Goal: Check status: Check status

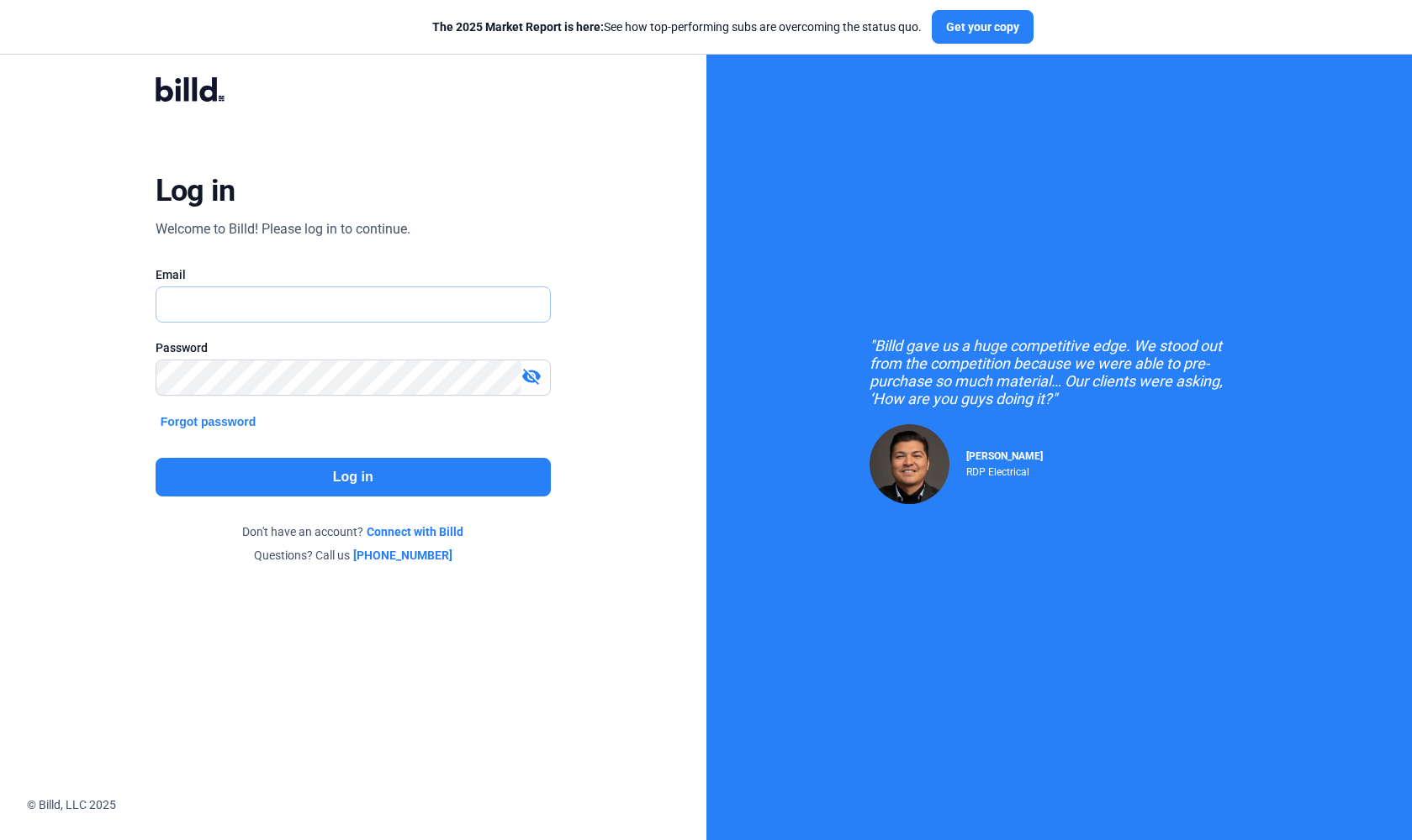
click at [204, 311] on input "text" at bounding box center [353, 305] width 394 height 35
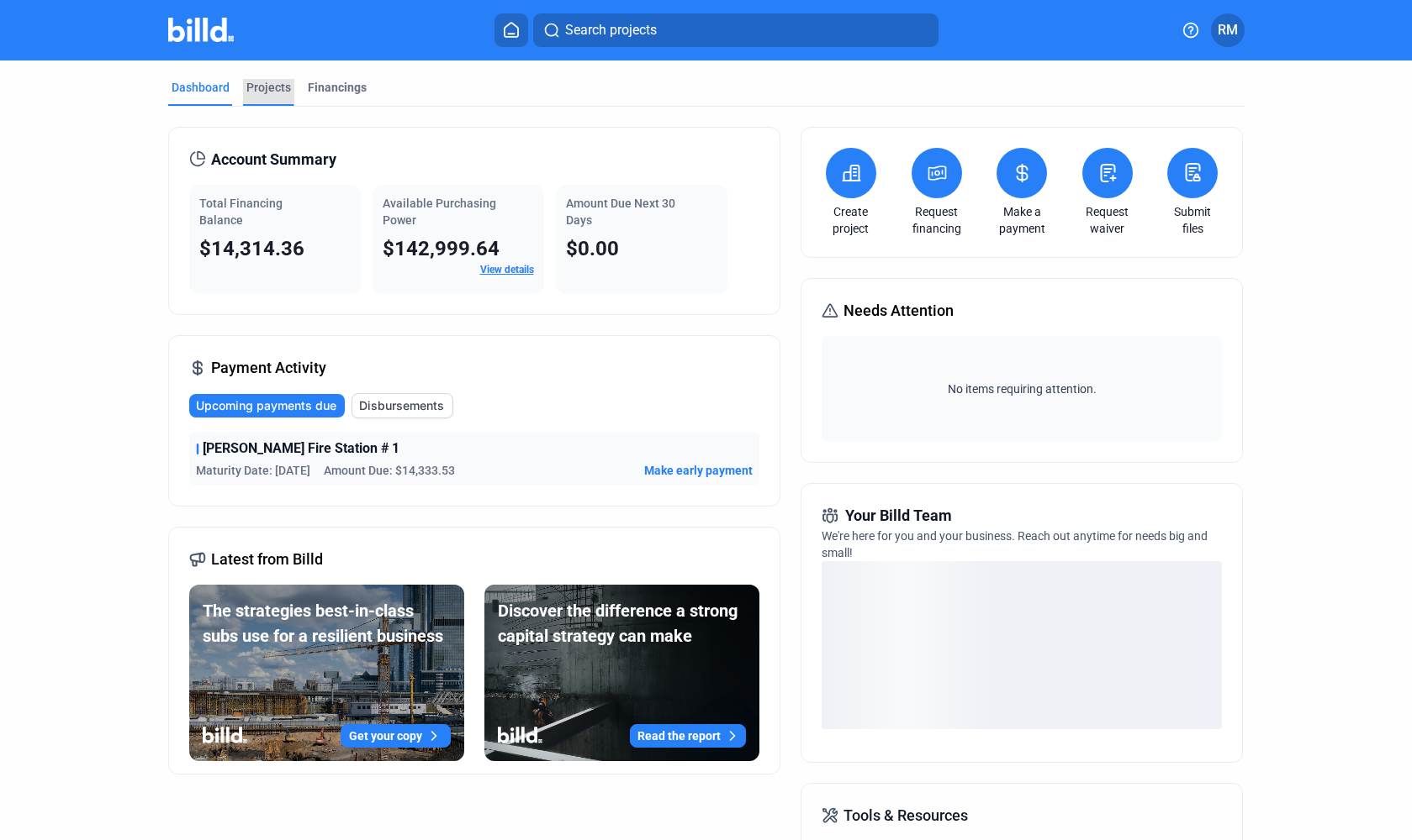
click at [252, 87] on div "Projects" at bounding box center [268, 87] width 44 height 16
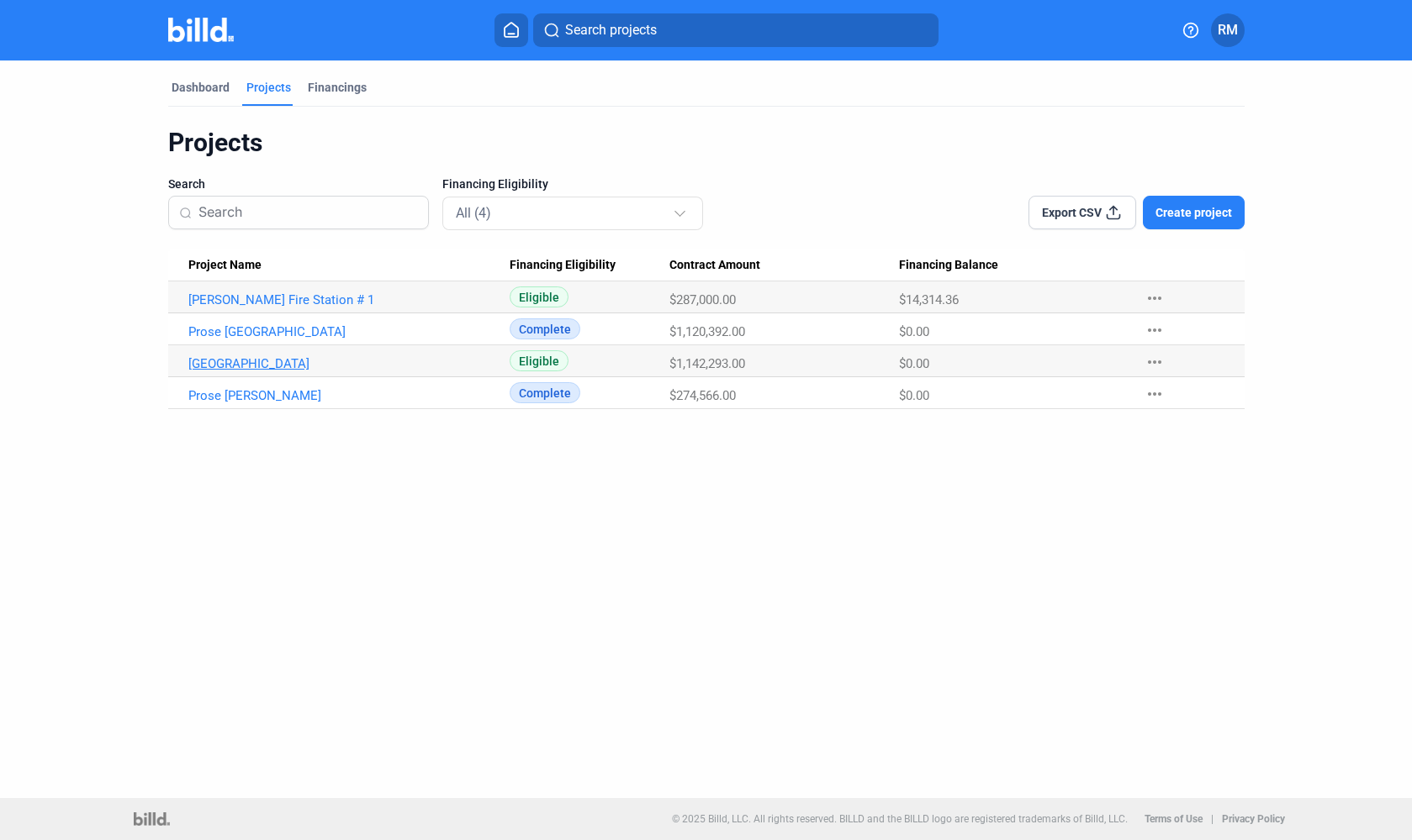
click at [283, 370] on link "[GEOGRAPHIC_DATA]" at bounding box center [349, 363] width 321 height 15
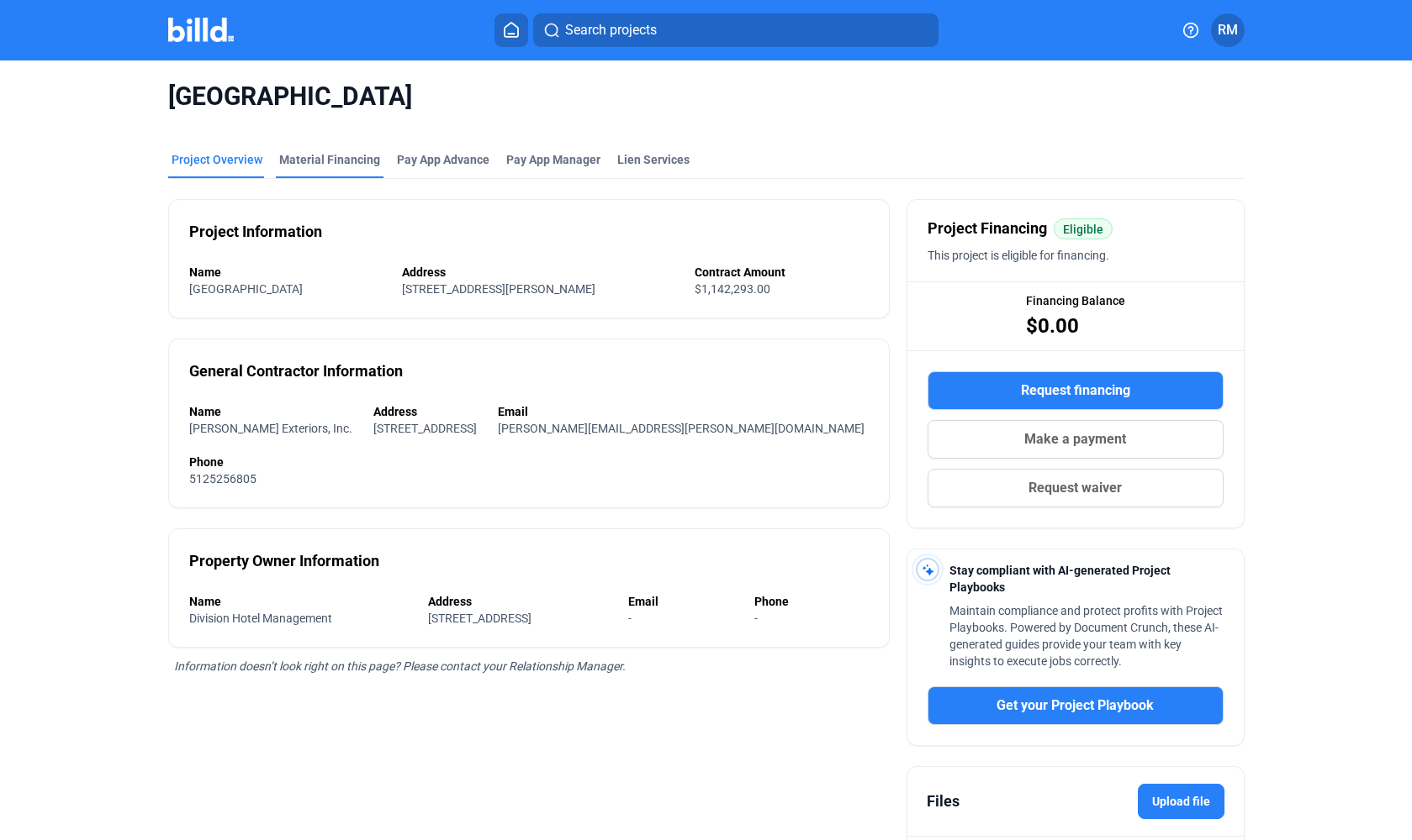
click at [337, 164] on div "Material Financing" at bounding box center [330, 159] width 101 height 16
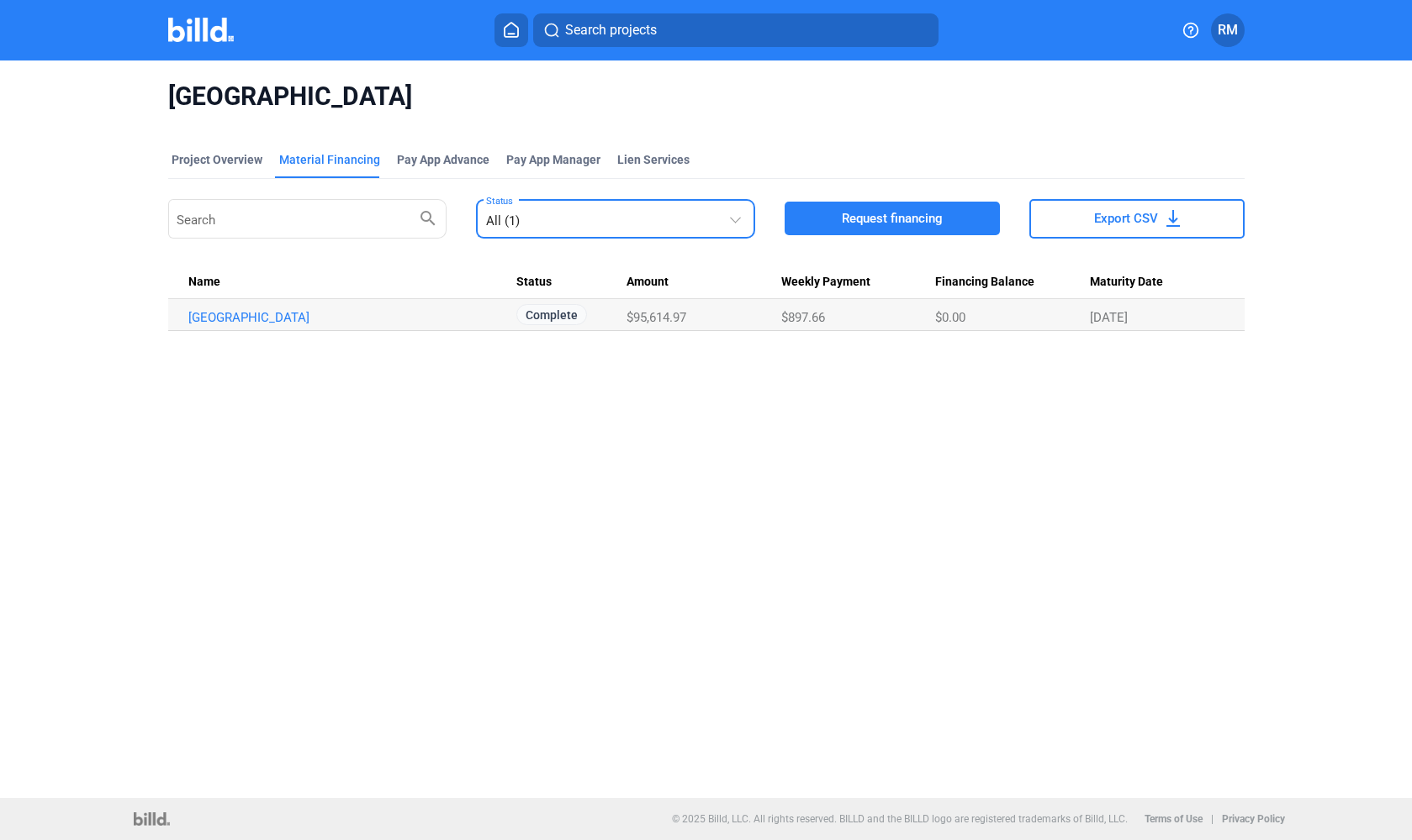
click at [590, 213] on div "All (1)" at bounding box center [606, 217] width 242 height 23
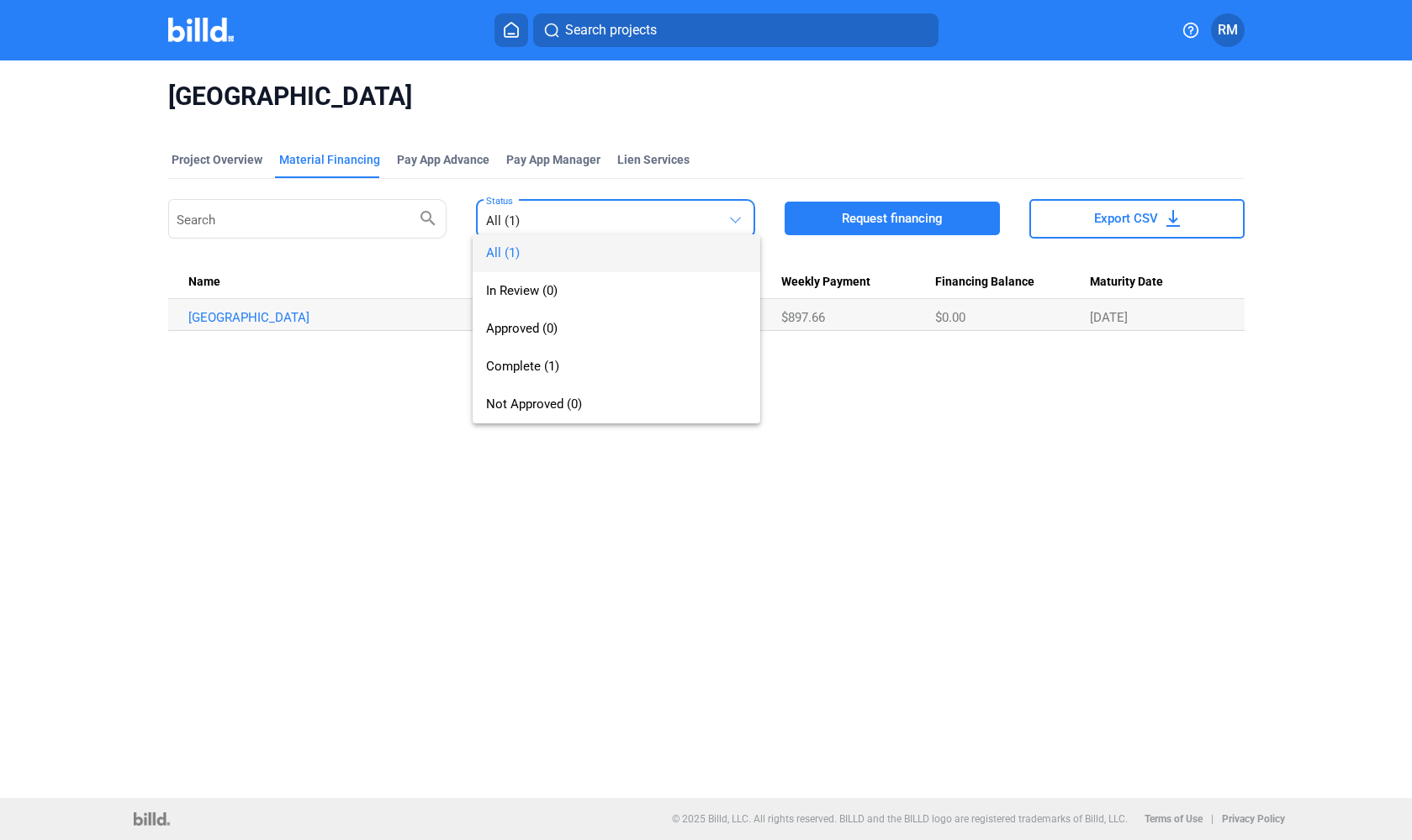
drag, startPoint x: 271, startPoint y: 392, endPoint x: 254, endPoint y: 354, distance: 41.6
click at [271, 391] on div at bounding box center [706, 420] width 1412 height 840
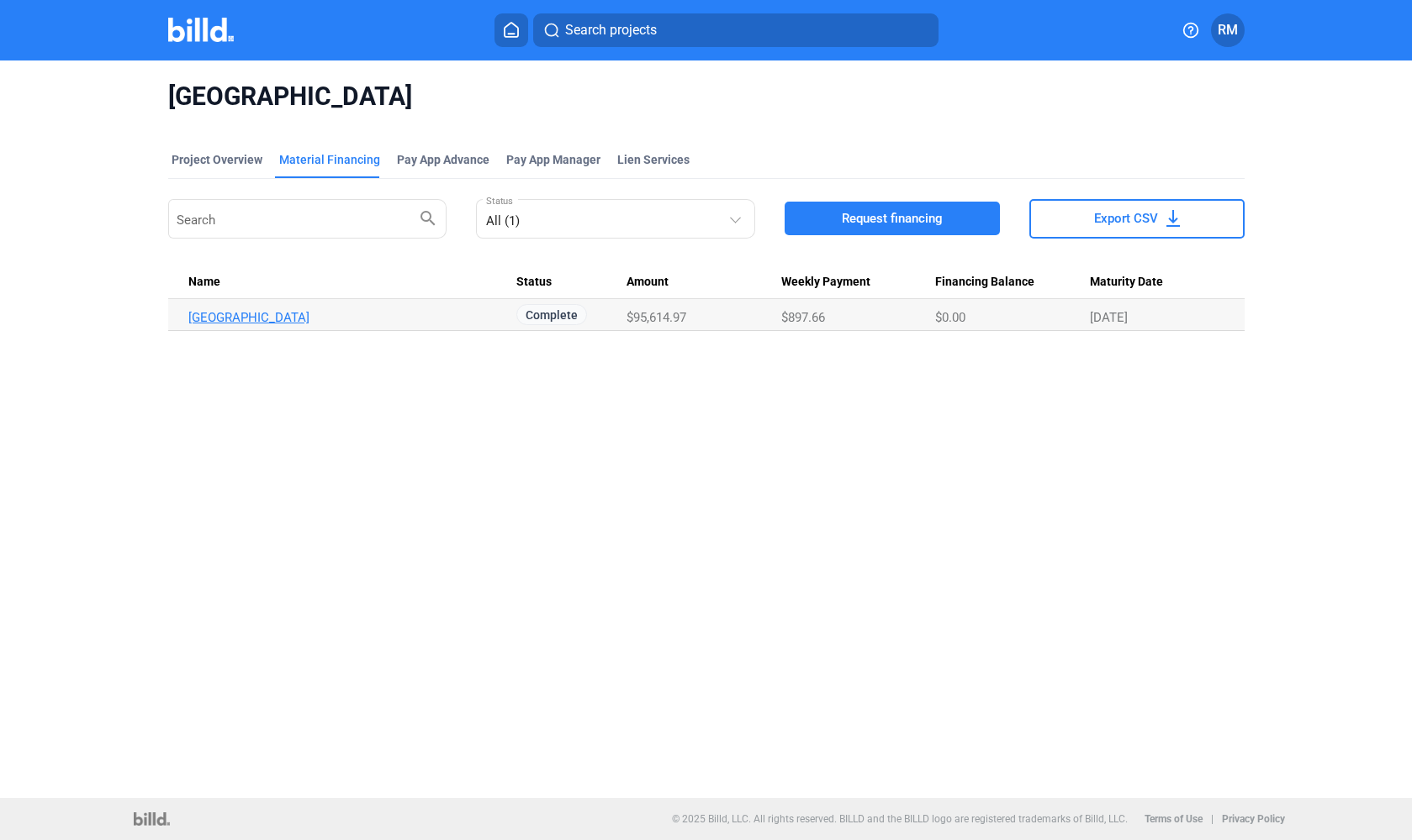
click at [250, 316] on link "[GEOGRAPHIC_DATA]" at bounding box center [349, 317] width 321 height 15
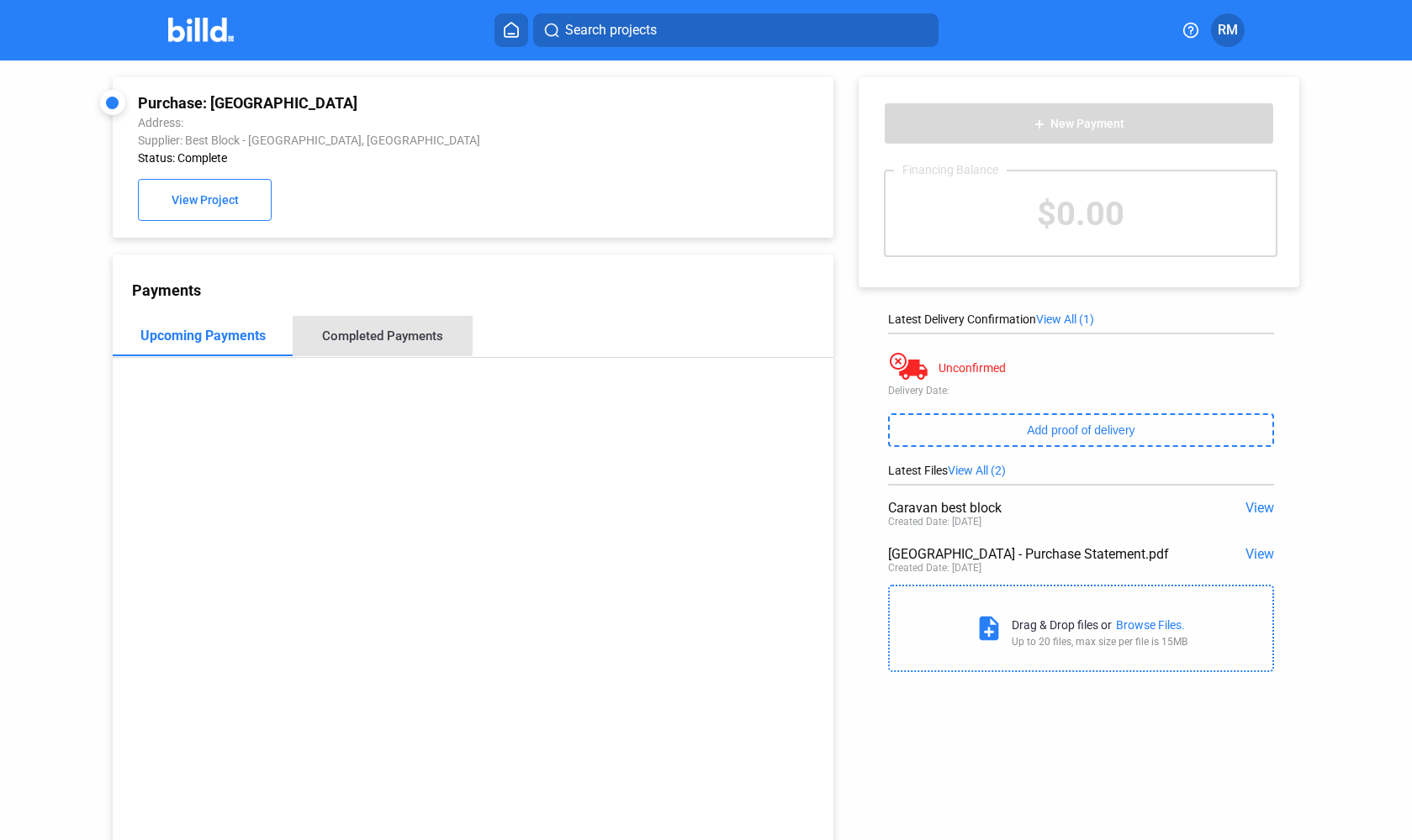
click at [371, 323] on div "Completed Payments" at bounding box center [382, 335] width 180 height 41
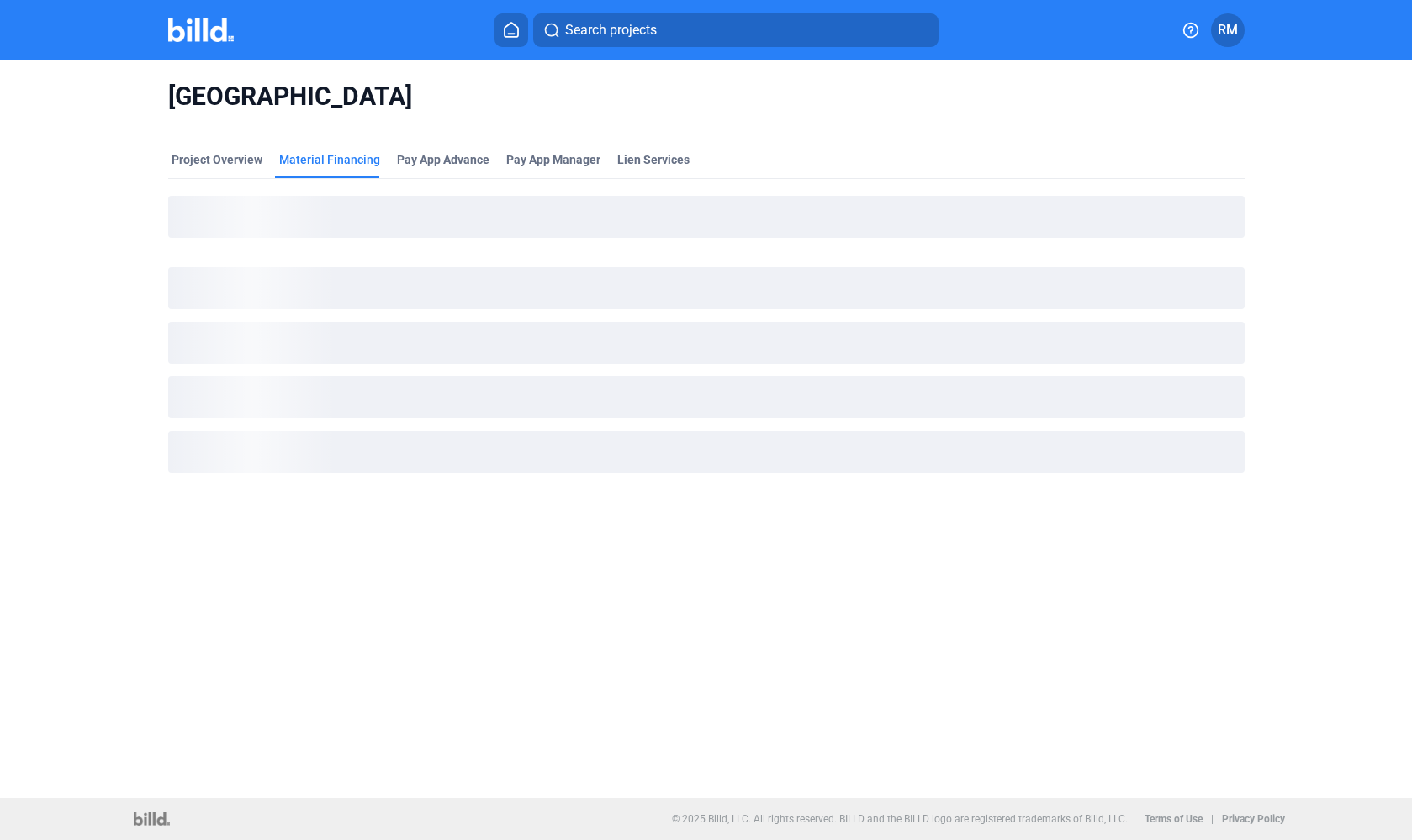
click at [191, 29] on img at bounding box center [201, 29] width 67 height 24
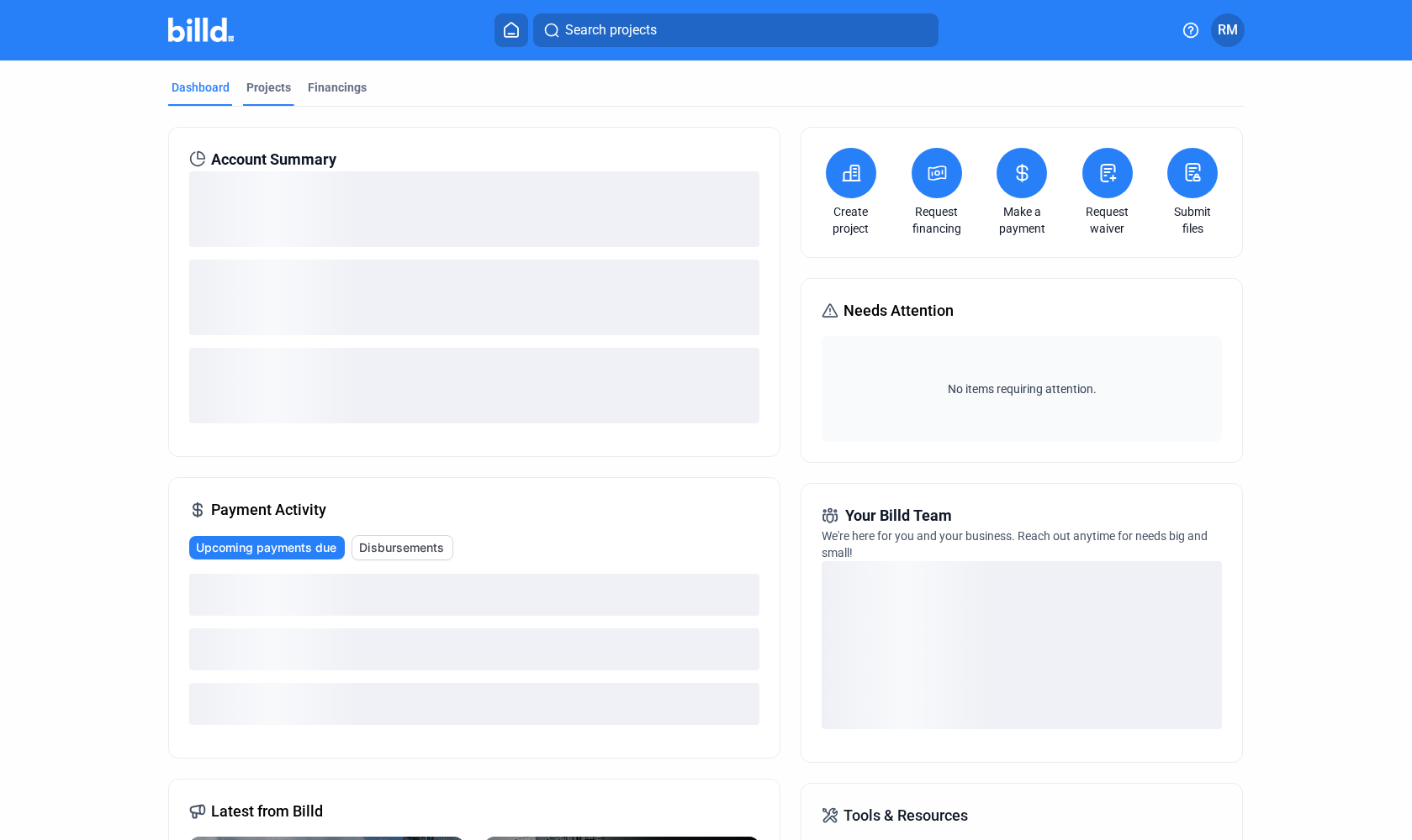
click at [271, 94] on div "Projects" at bounding box center [268, 87] width 44 height 16
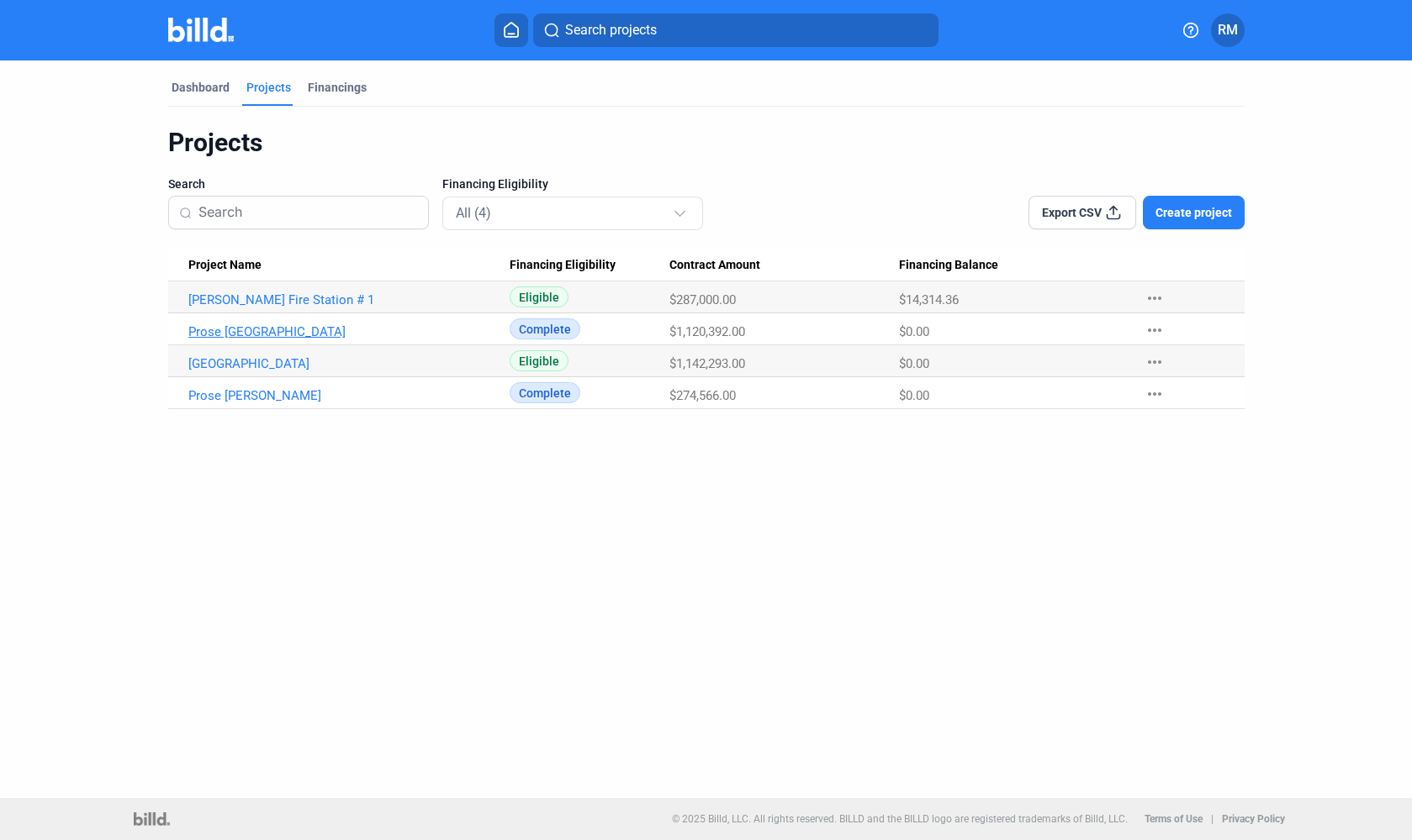
click at [250, 332] on link "Prose [GEOGRAPHIC_DATA]" at bounding box center [349, 331] width 321 height 15
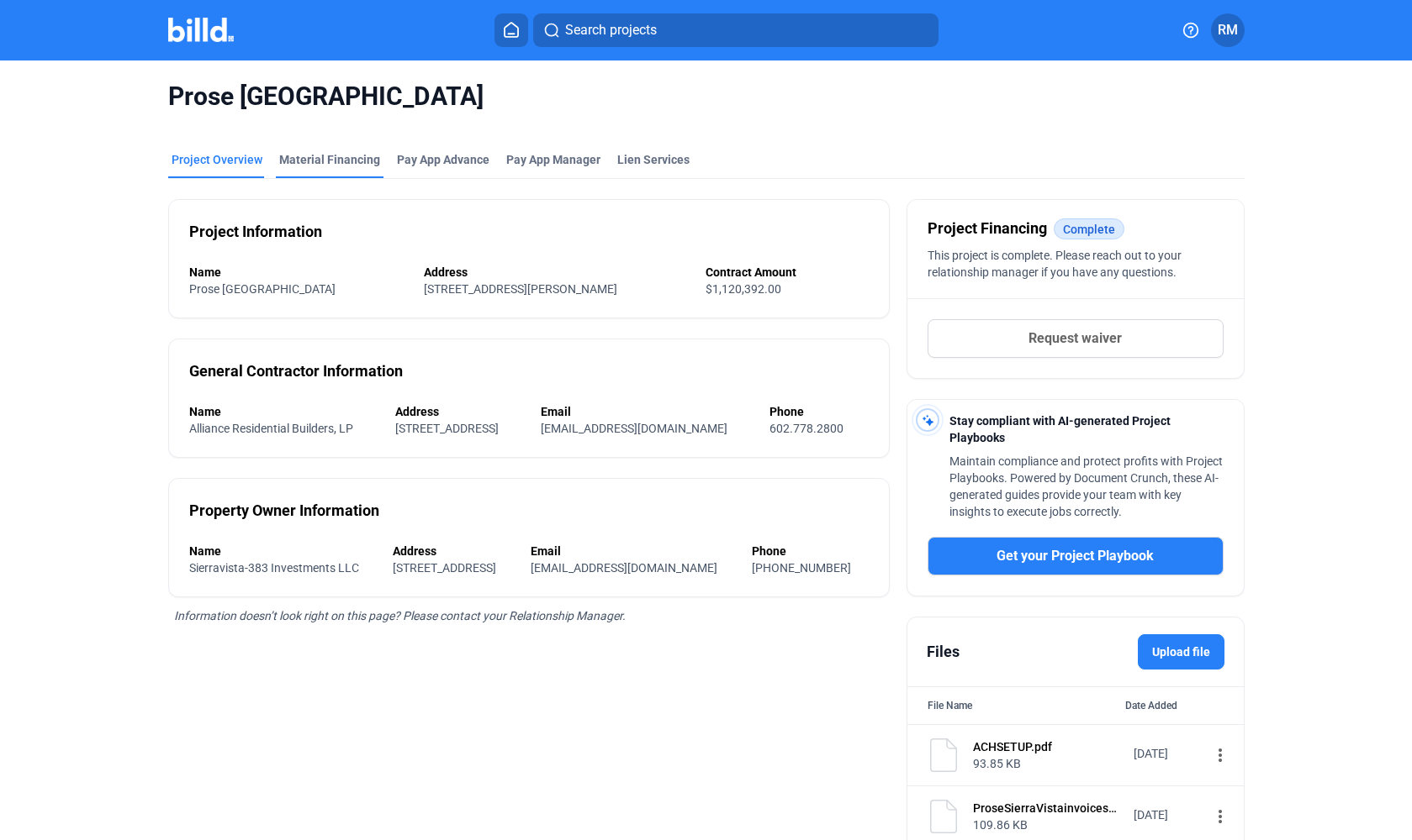
click at [316, 160] on div "Material Financing" at bounding box center [330, 159] width 101 height 16
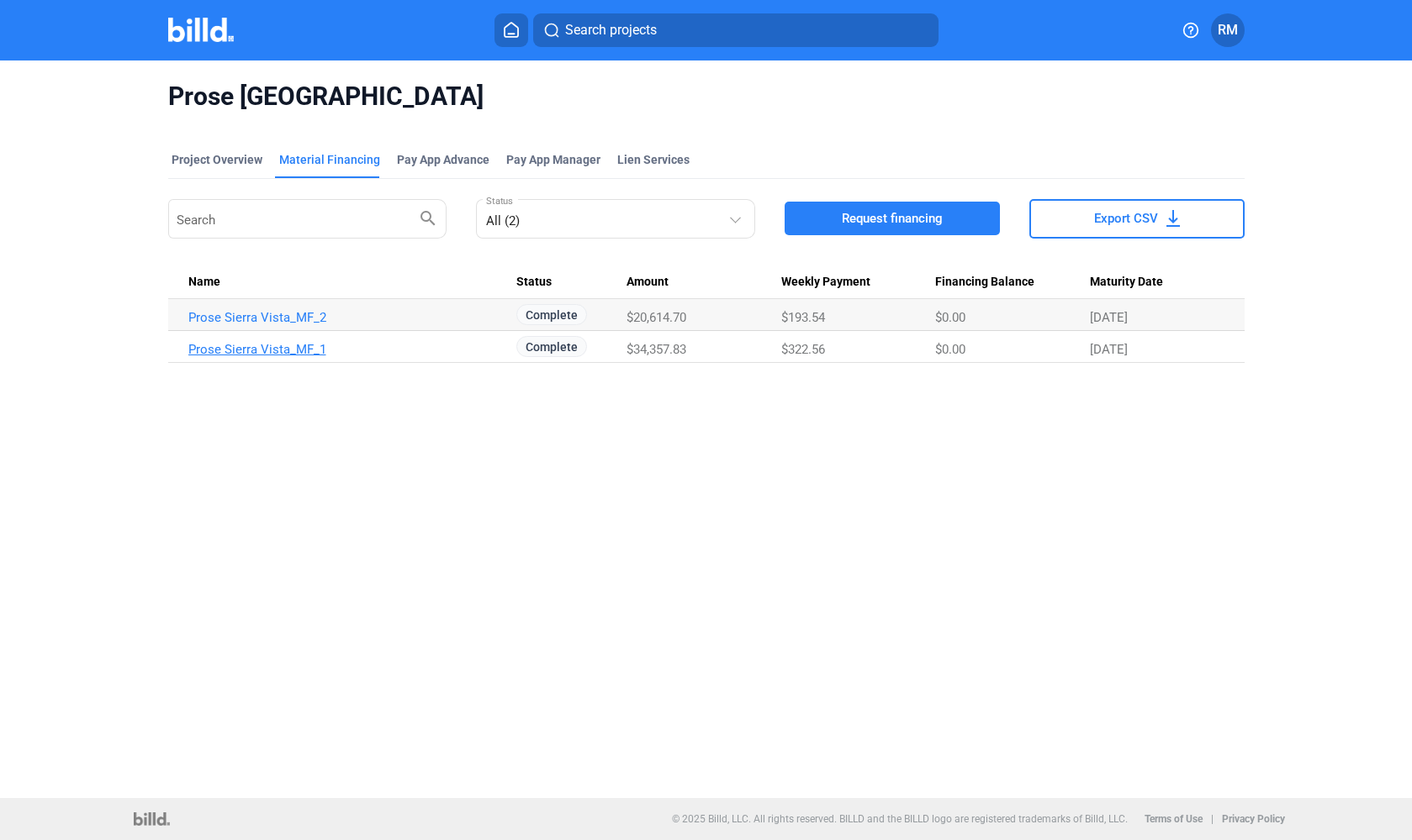
click at [282, 354] on link "Prose Sierra Vista_MF_1" at bounding box center [349, 349] width 321 height 15
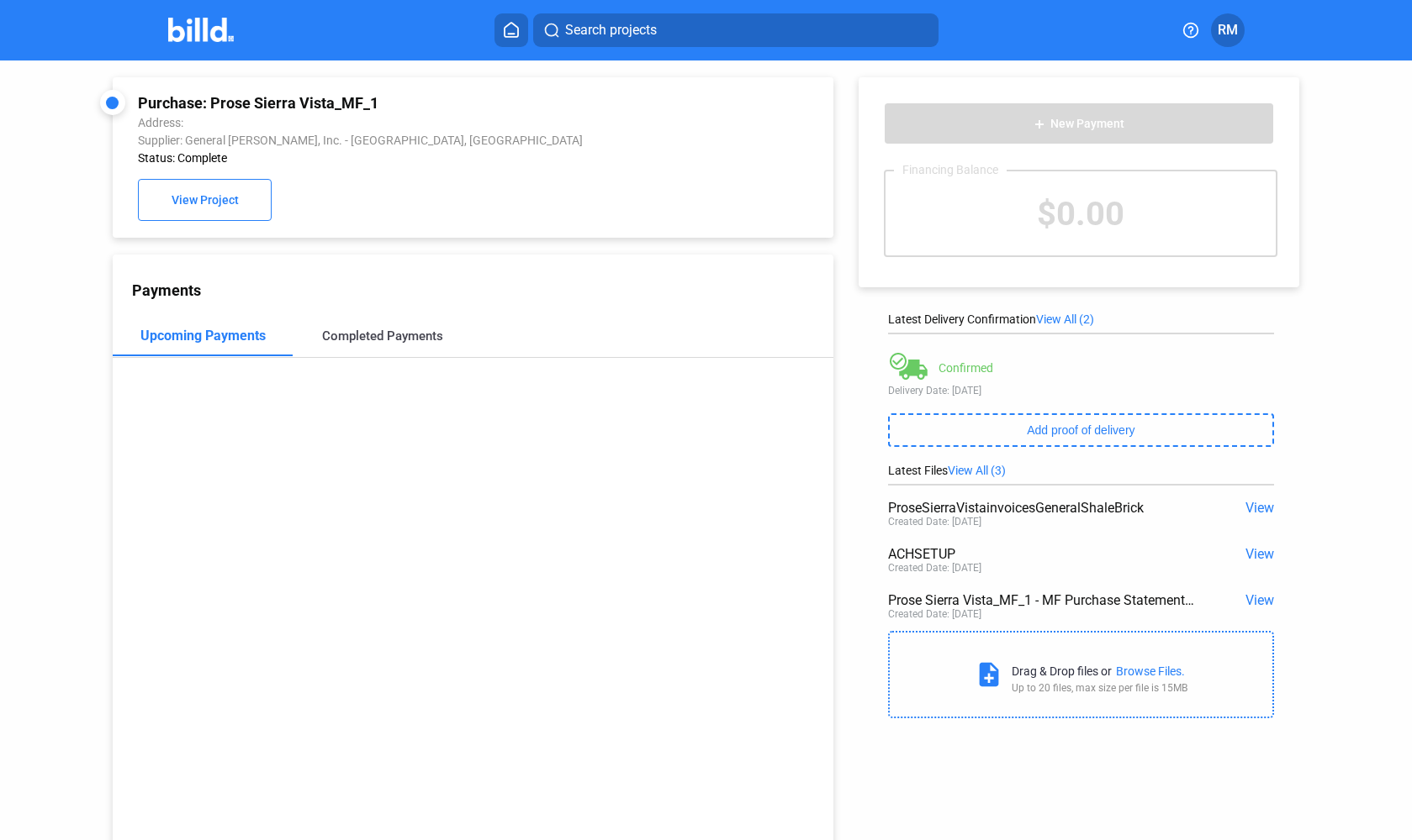
click at [369, 345] on div "Completed Payments" at bounding box center [382, 335] width 180 height 41
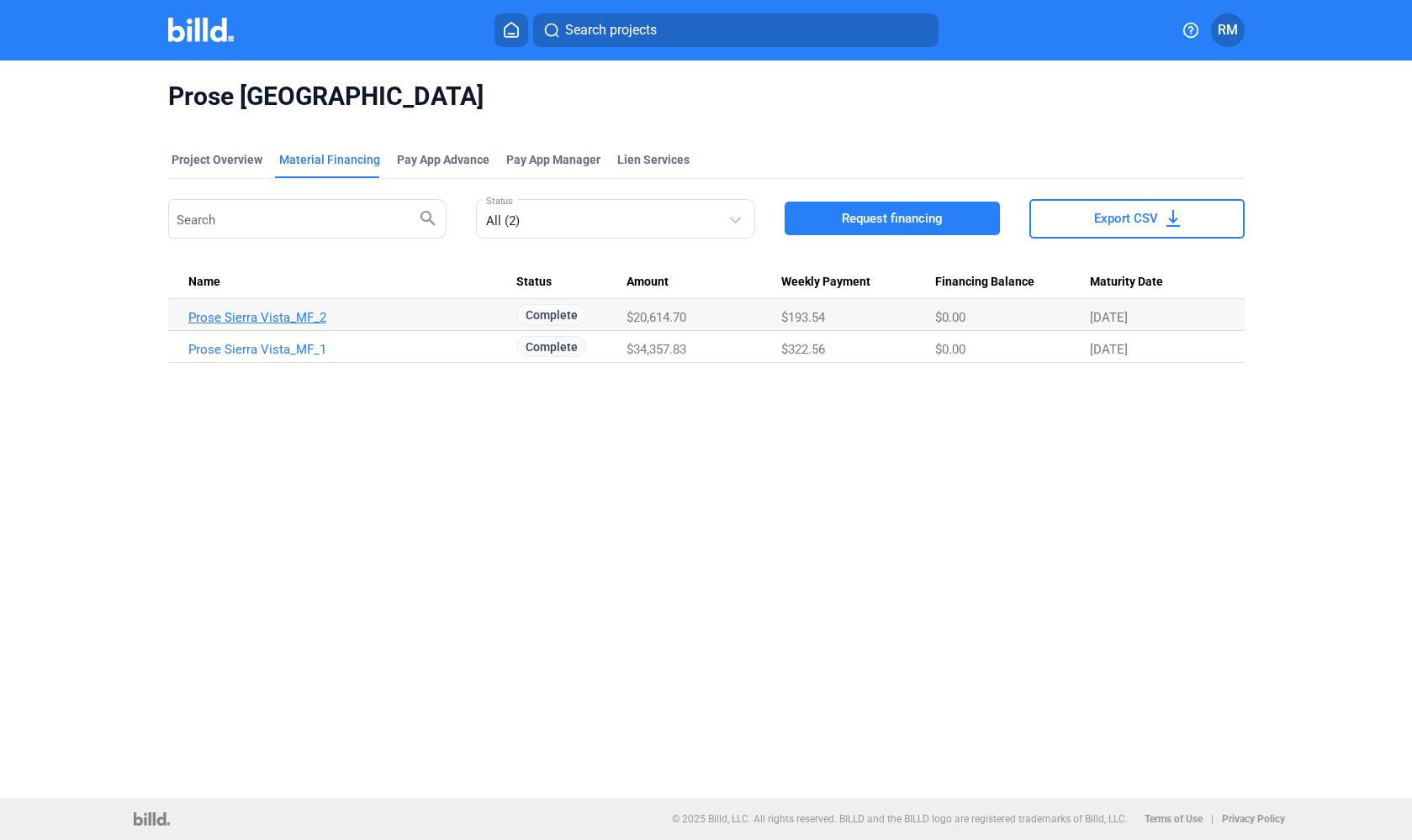
click at [278, 319] on link "Prose Sierra Vista_MF_2" at bounding box center [349, 317] width 321 height 15
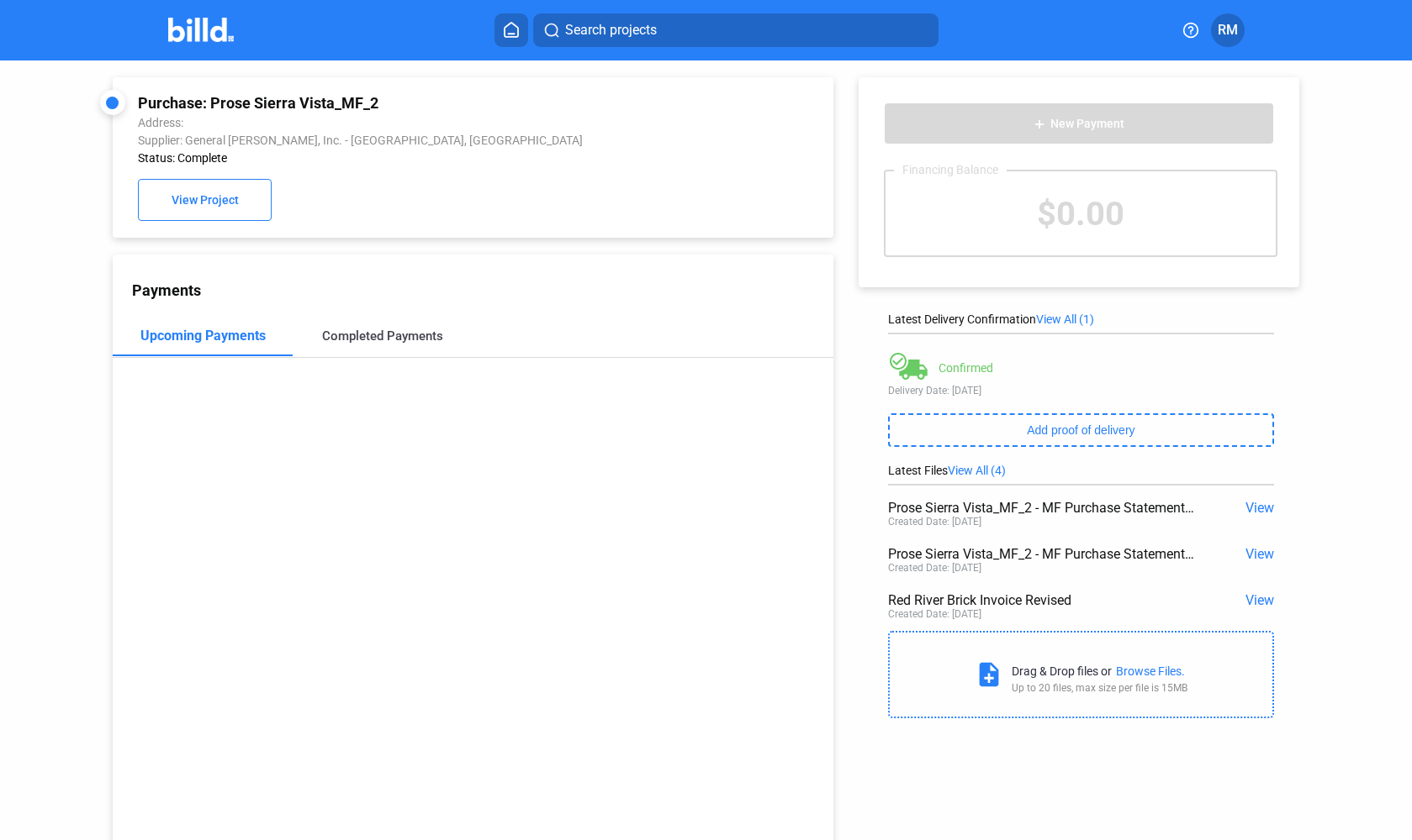
click at [376, 336] on div "Completed Payments" at bounding box center [382, 335] width 121 height 15
